Goal: Task Accomplishment & Management: Complete application form

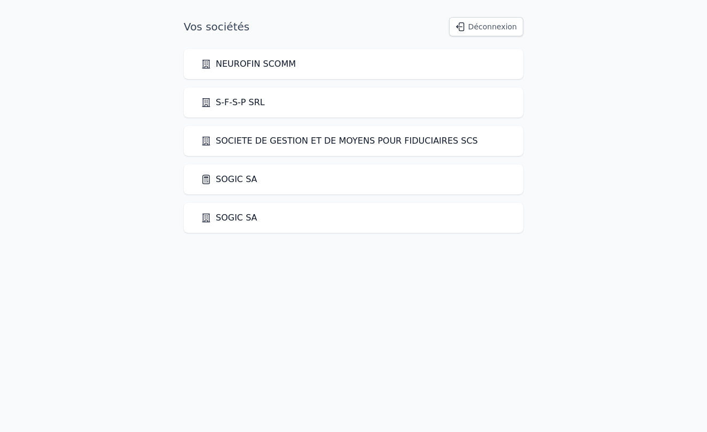
click at [236, 180] on link "SOGIC SA" at bounding box center [229, 179] width 57 height 13
click at [247, 180] on link "SOGIC SA" at bounding box center [229, 179] width 57 height 13
click at [217, 180] on link "SOGIC SA" at bounding box center [229, 179] width 57 height 13
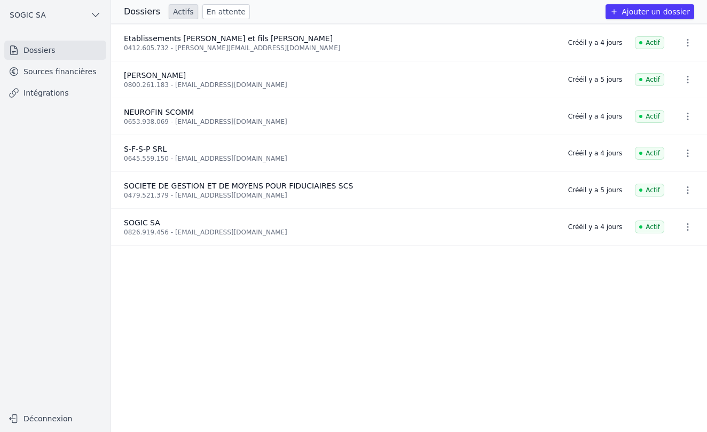
click at [643, 12] on button "Ajouter un dossier" at bounding box center [649, 11] width 89 height 15
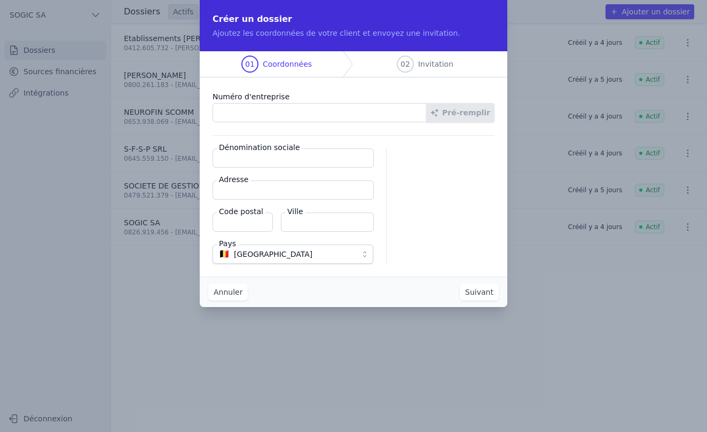
click at [293, 113] on input "Numéro d'entreprise" at bounding box center [319, 112] width 214 height 19
paste input "1026.507.448"
type input "1026.507.448"
click at [468, 115] on button "Pré-remplir" at bounding box center [460, 112] width 68 height 19
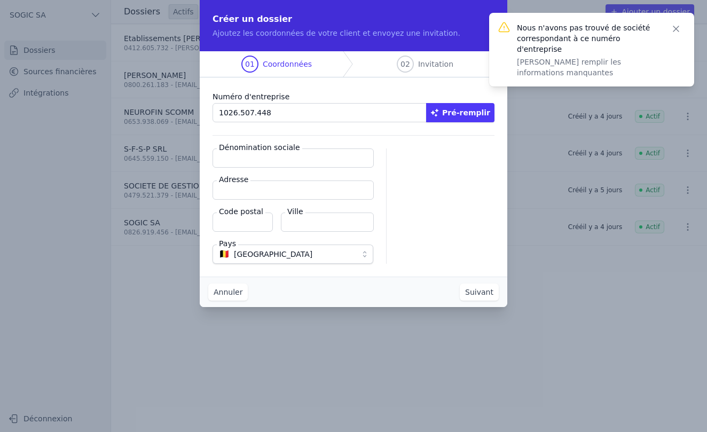
click at [239, 159] on input "Dénomination sociale" at bounding box center [292, 157] width 161 height 19
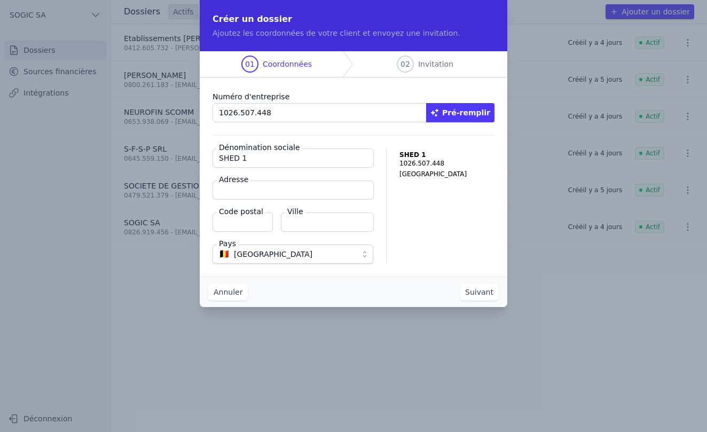
drag, startPoint x: 252, startPoint y: 159, endPoint x: 194, endPoint y: 159, distance: 58.7
click at [194, 159] on div "Créer un dossier Ajoutez les coordonnées de votre client et envoyez une invitat…" at bounding box center [353, 216] width 707 height 432
paste input "& WOOD"
type input "SHED & WOOD"
click at [235, 192] on input "Adresse" at bounding box center [292, 189] width 161 height 19
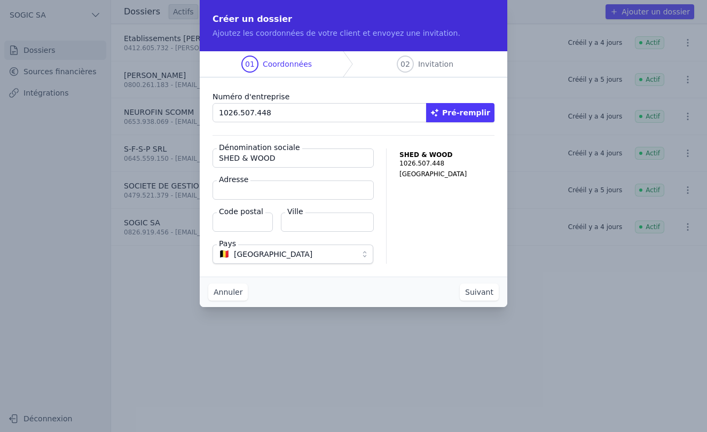
click at [244, 192] on input "Adresse" at bounding box center [292, 189] width 161 height 19
paste input "Voie des Tendeurs 33"
type input "Voie des Tendeurs 33"
click at [244, 222] on input "Code postal" at bounding box center [242, 221] width 60 height 19
type input "4650"
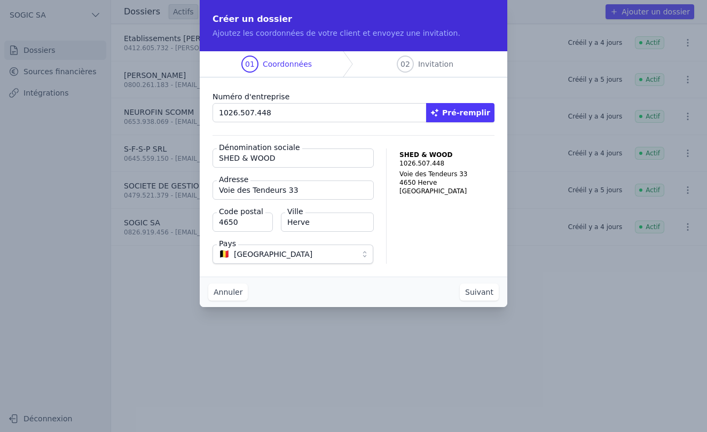
type input "Herve"
click at [485, 294] on button "Suivant" at bounding box center [479, 291] width 39 height 17
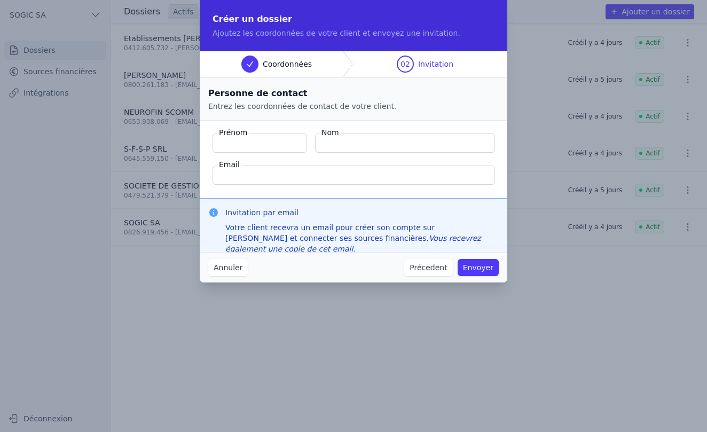
click at [235, 143] on input "Prénom" at bounding box center [259, 142] width 94 height 19
click at [234, 145] on input "Prénom" at bounding box center [259, 142] width 94 height 19
type input "[PERSON_NAME]"
type input "DELRE"
paste input "[EMAIL_ADDRESS][DOMAIN_NAME]"
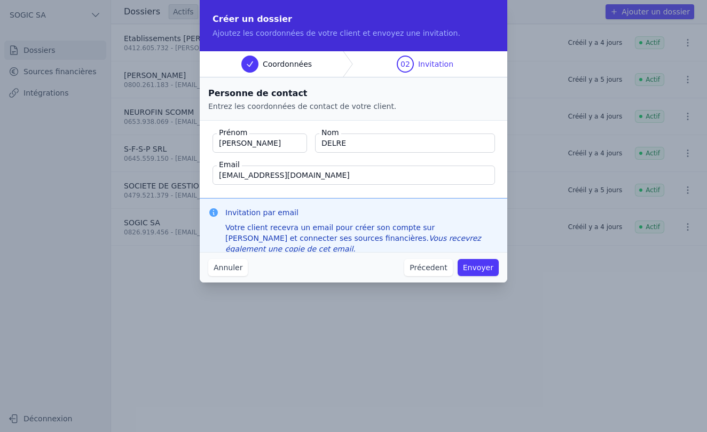
type input "[EMAIL_ADDRESS][DOMAIN_NAME]"
click at [480, 270] on button "Envoyer" at bounding box center [477, 267] width 41 height 17
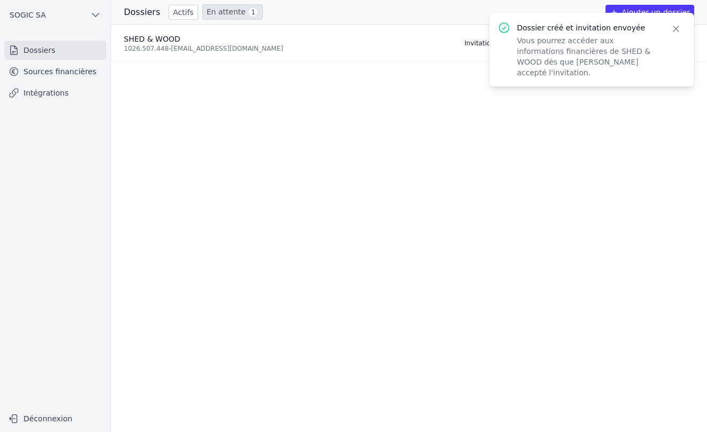
click at [677, 30] on icon "button" at bounding box center [675, 28] width 5 height 5
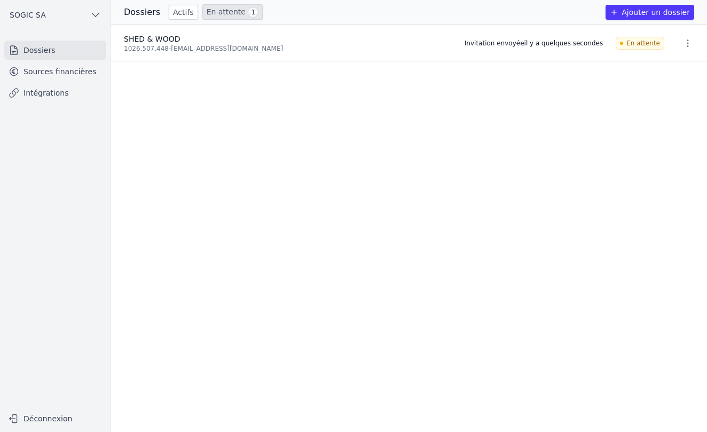
click at [52, 72] on link "Sources financières" at bounding box center [55, 71] width 102 height 19
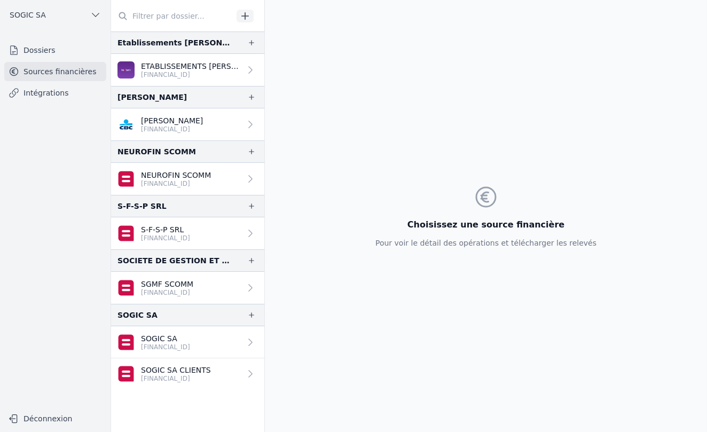
click at [46, 90] on link "Intégrations" at bounding box center [55, 92] width 102 height 19
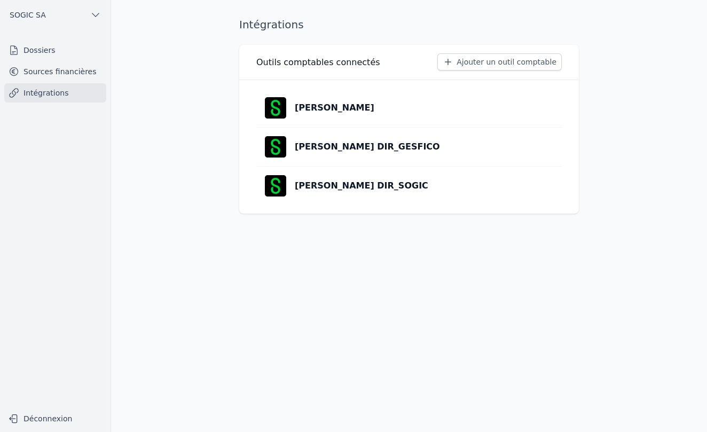
click at [319, 187] on p "[PERSON_NAME] DIR_SOGIC" at bounding box center [361, 185] width 133 height 13
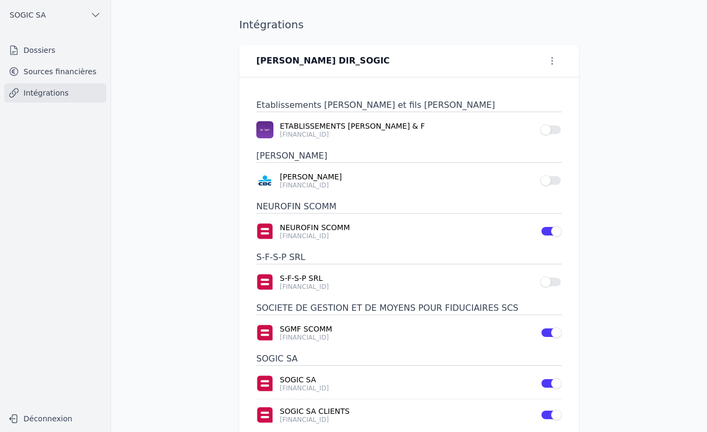
click at [77, 70] on link "Sources financières" at bounding box center [55, 71] width 102 height 19
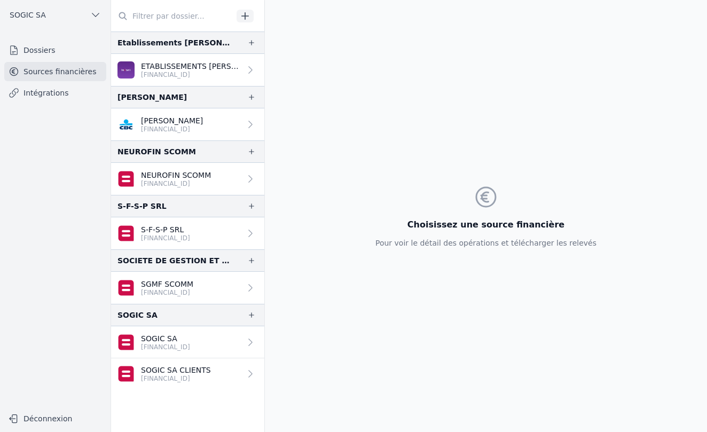
click at [38, 51] on link "Dossiers" at bounding box center [55, 50] width 102 height 19
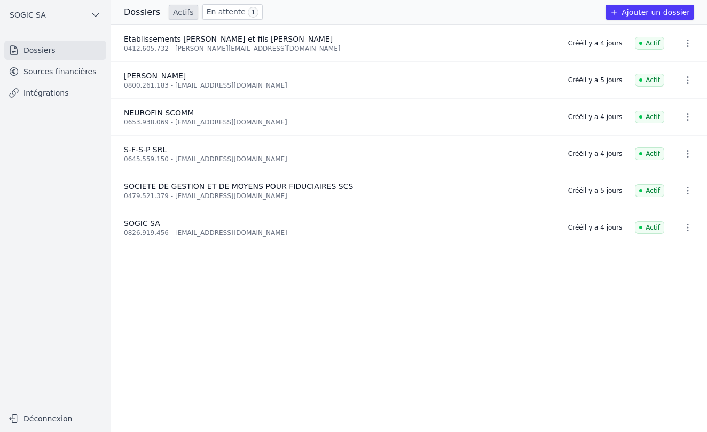
click at [225, 13] on link "En attente 1" at bounding box center [232, 11] width 60 height 15
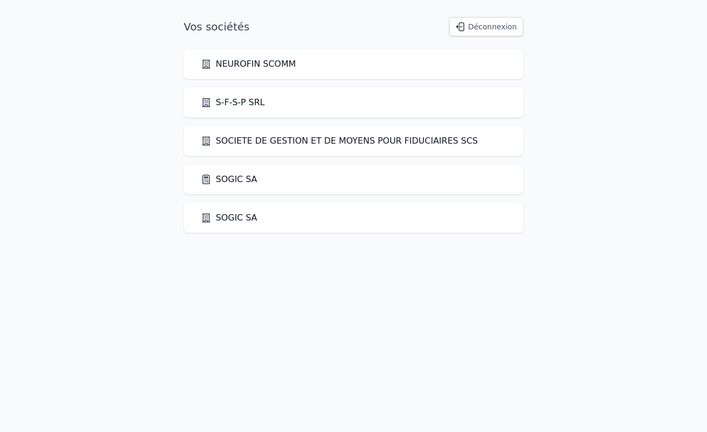
click at [232, 181] on link "SOGIC SA" at bounding box center [229, 179] width 57 height 13
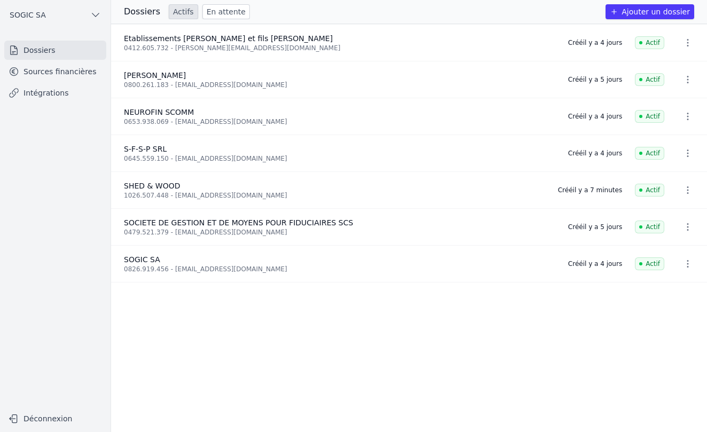
click at [43, 92] on link "Intégrations" at bounding box center [55, 92] width 102 height 19
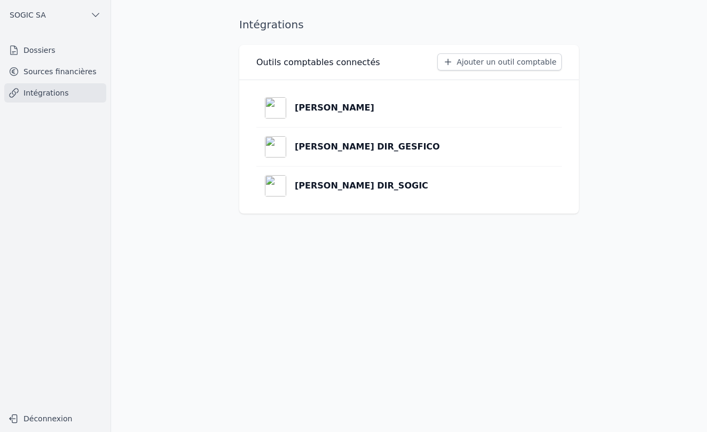
click at [318, 105] on p "[PERSON_NAME]" at bounding box center [335, 107] width 80 height 13
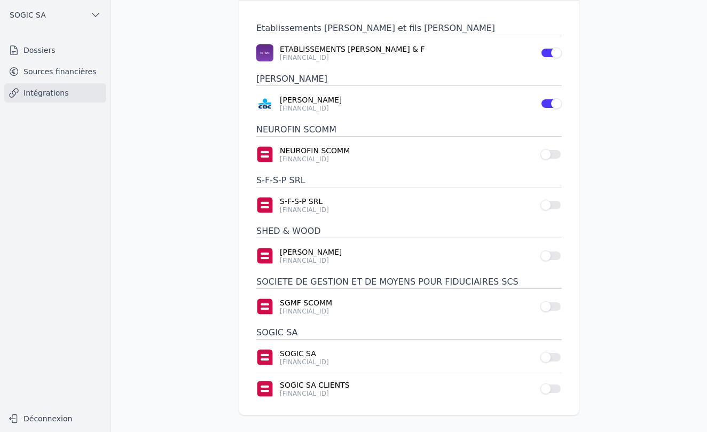
scroll to position [77, 0]
click at [552, 256] on button "Use setting" at bounding box center [550, 255] width 21 height 11
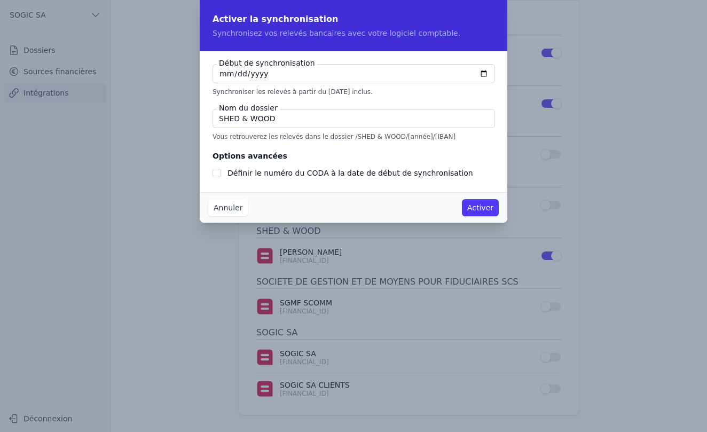
type input "[DATE]"
checkbox input "false"
type input "[DATE]"
click at [285, 122] on input "SHED & WOOD" at bounding box center [353, 118] width 282 height 19
click at [481, 207] on button "Activer" at bounding box center [480, 207] width 37 height 17
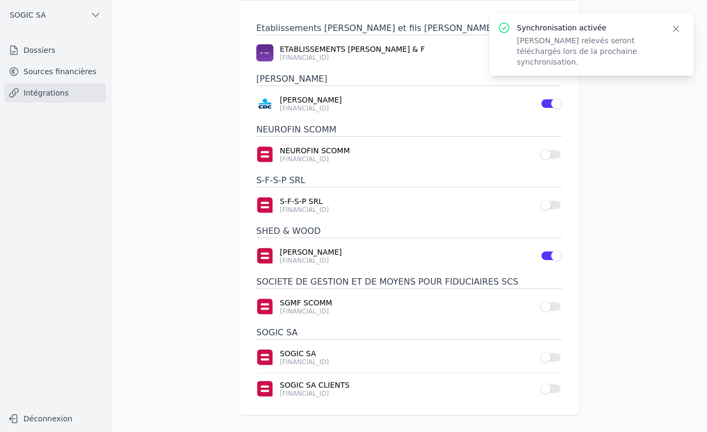
click at [52, 94] on link "Intégrations" at bounding box center [55, 92] width 102 height 19
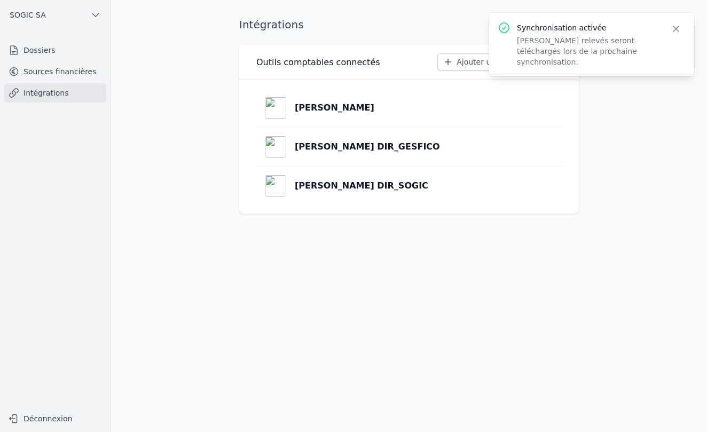
click at [322, 110] on p "[PERSON_NAME]" at bounding box center [335, 107] width 80 height 13
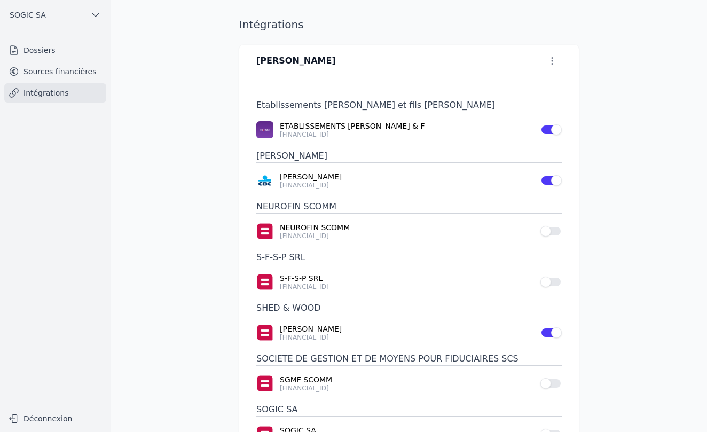
click at [38, 92] on link "Intégrations" at bounding box center [55, 92] width 102 height 19
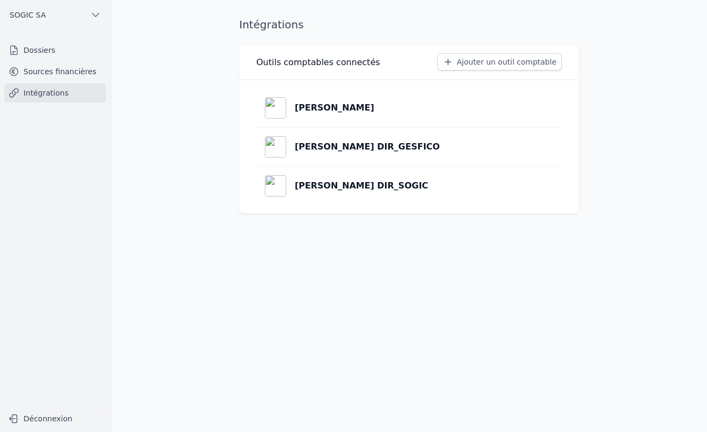
click at [48, 70] on link "Sources financières" at bounding box center [55, 71] width 102 height 19
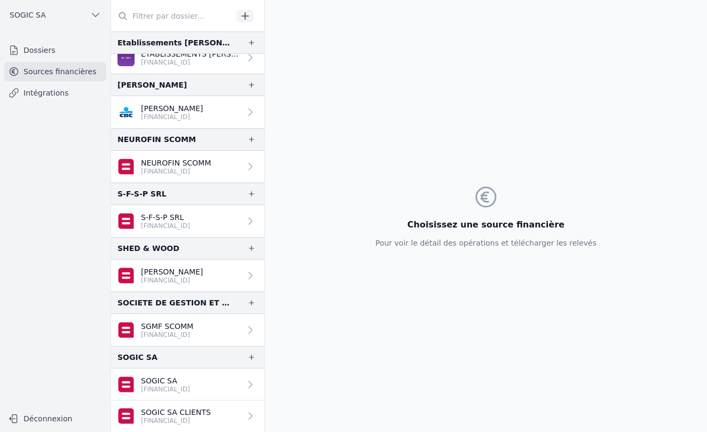
scroll to position [12, 0]
click at [164, 274] on p "Laurent Delré" at bounding box center [172, 271] width 62 height 11
